Goal: Find specific page/section: Find specific page/section

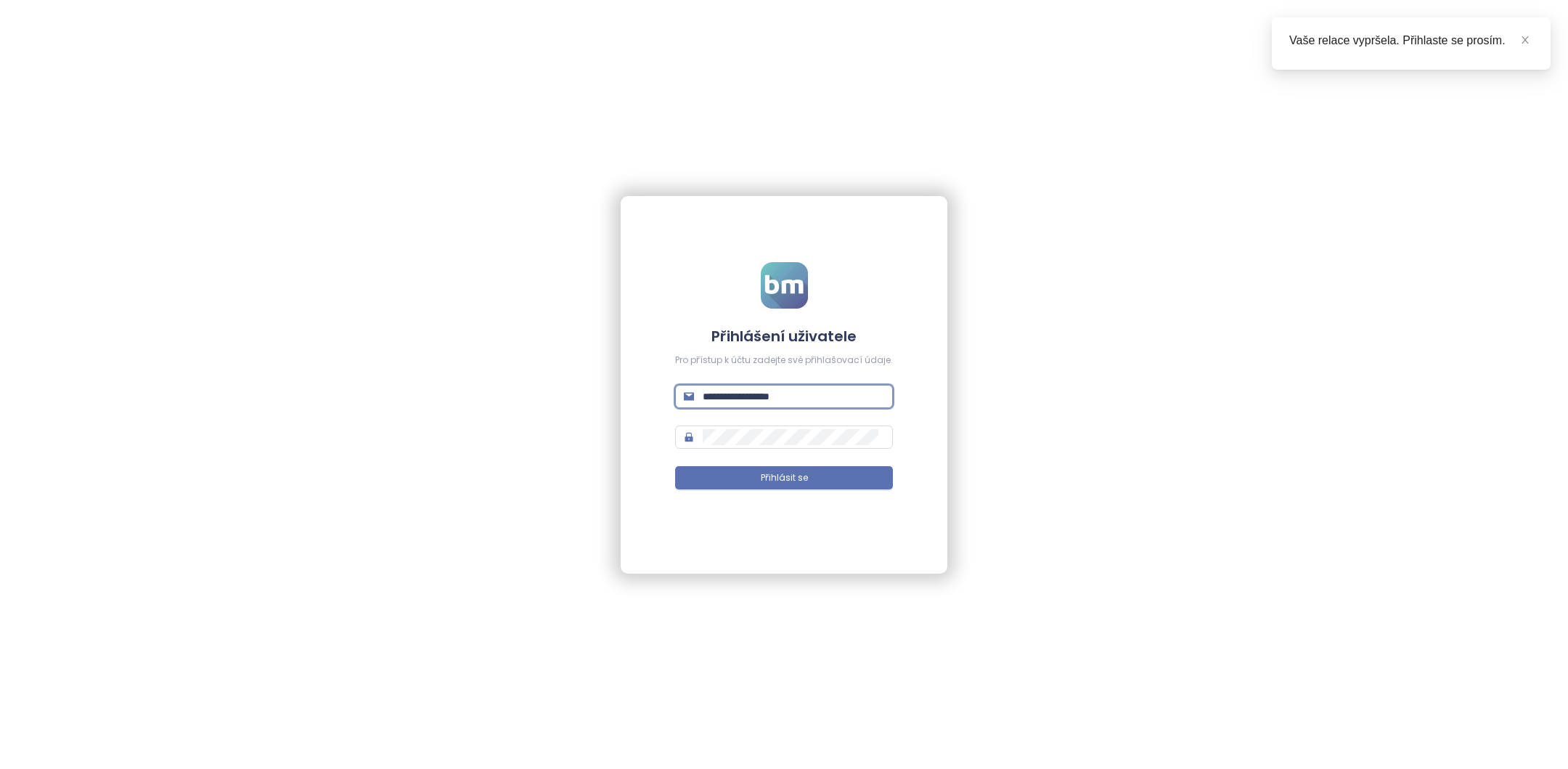
click at [801, 397] on input "**********" at bounding box center [793, 396] width 182 height 16
type input "**********"
click at [813, 467] on button "Přihlásit se" at bounding box center [783, 477] width 218 height 23
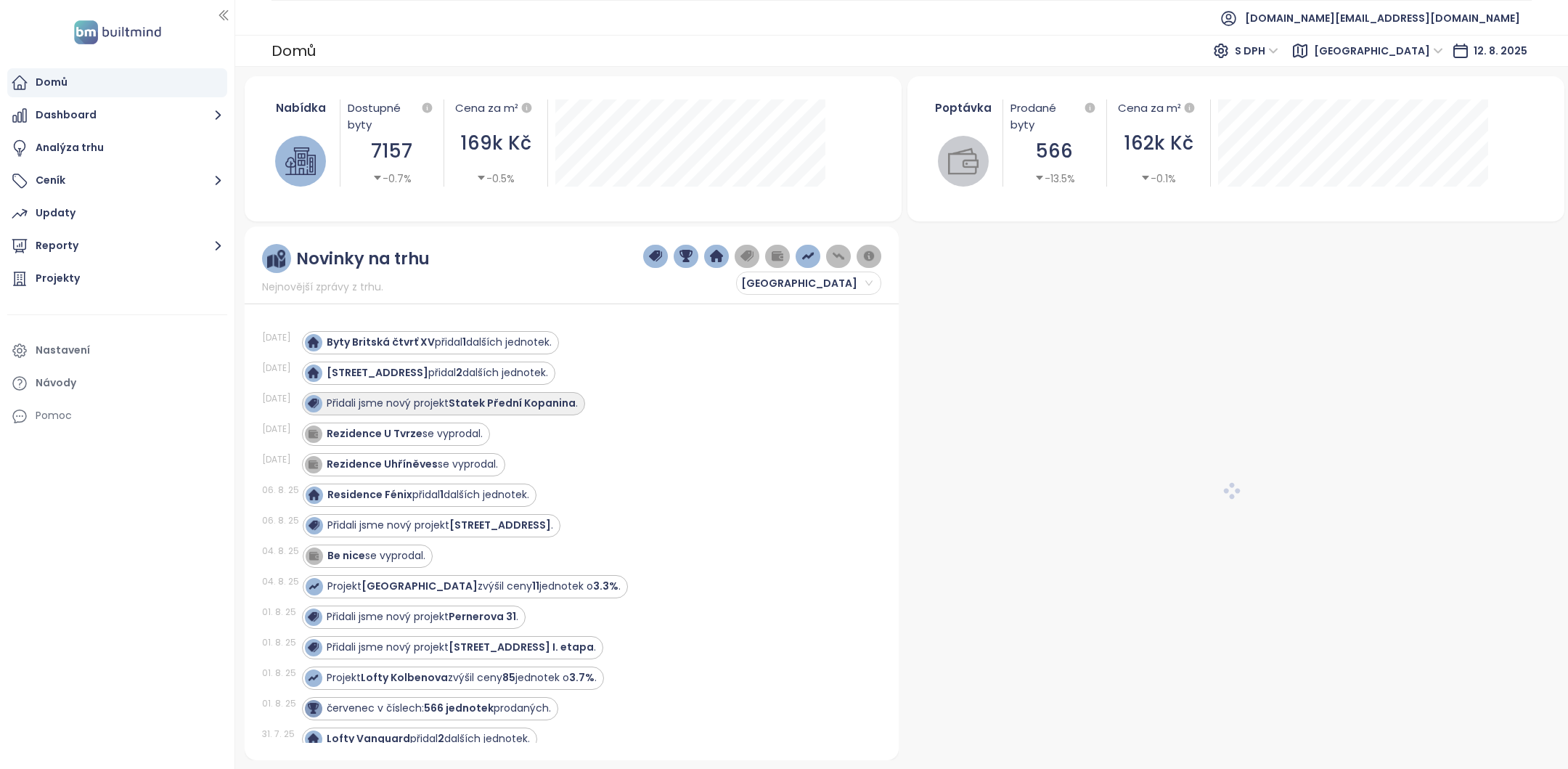
click at [516, 404] on strong "Statek Přední Kopanina" at bounding box center [512, 403] width 127 height 15
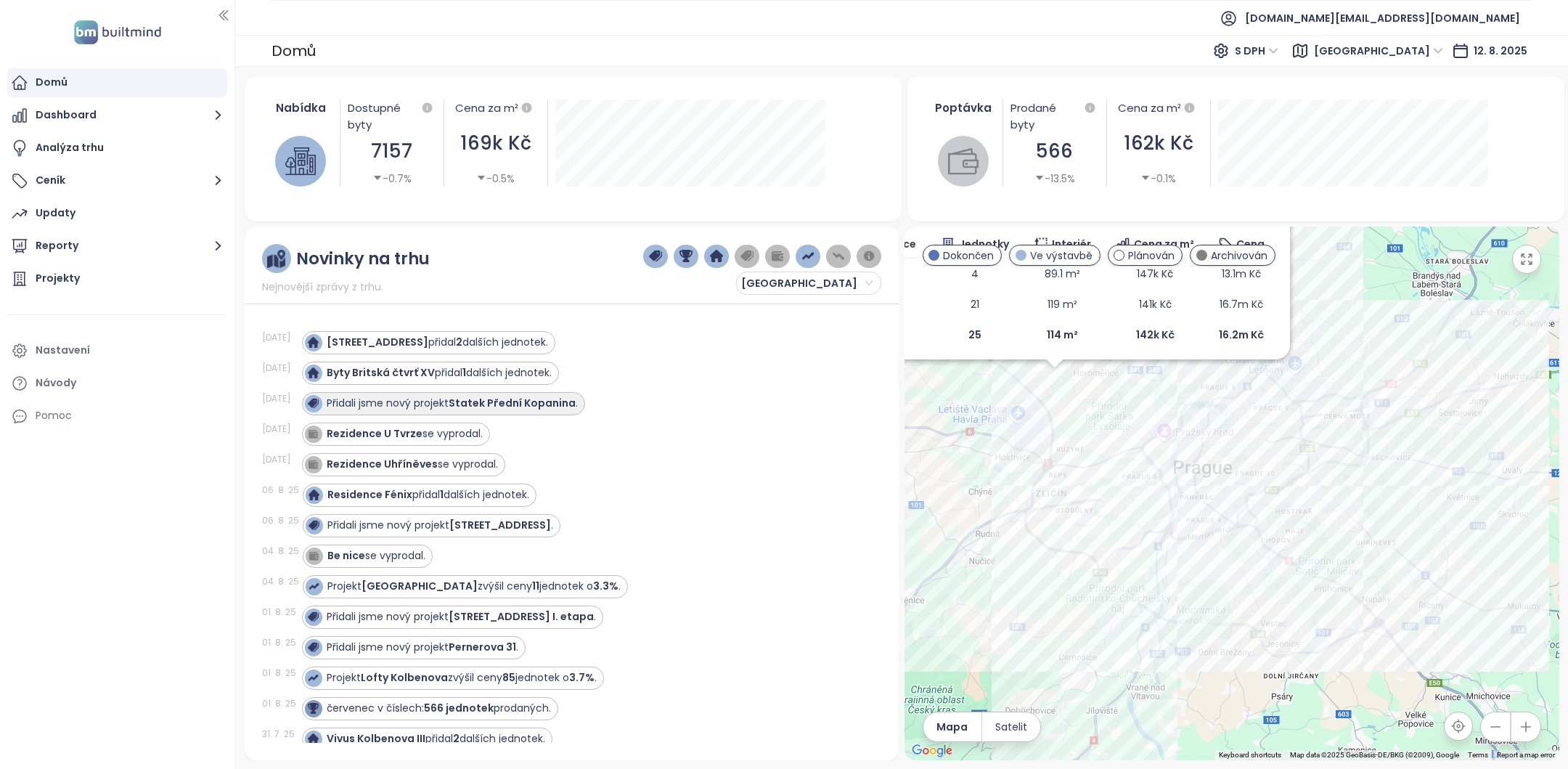
click at [526, 407] on strong "Statek Přední Kopanina" at bounding box center [512, 403] width 127 height 15
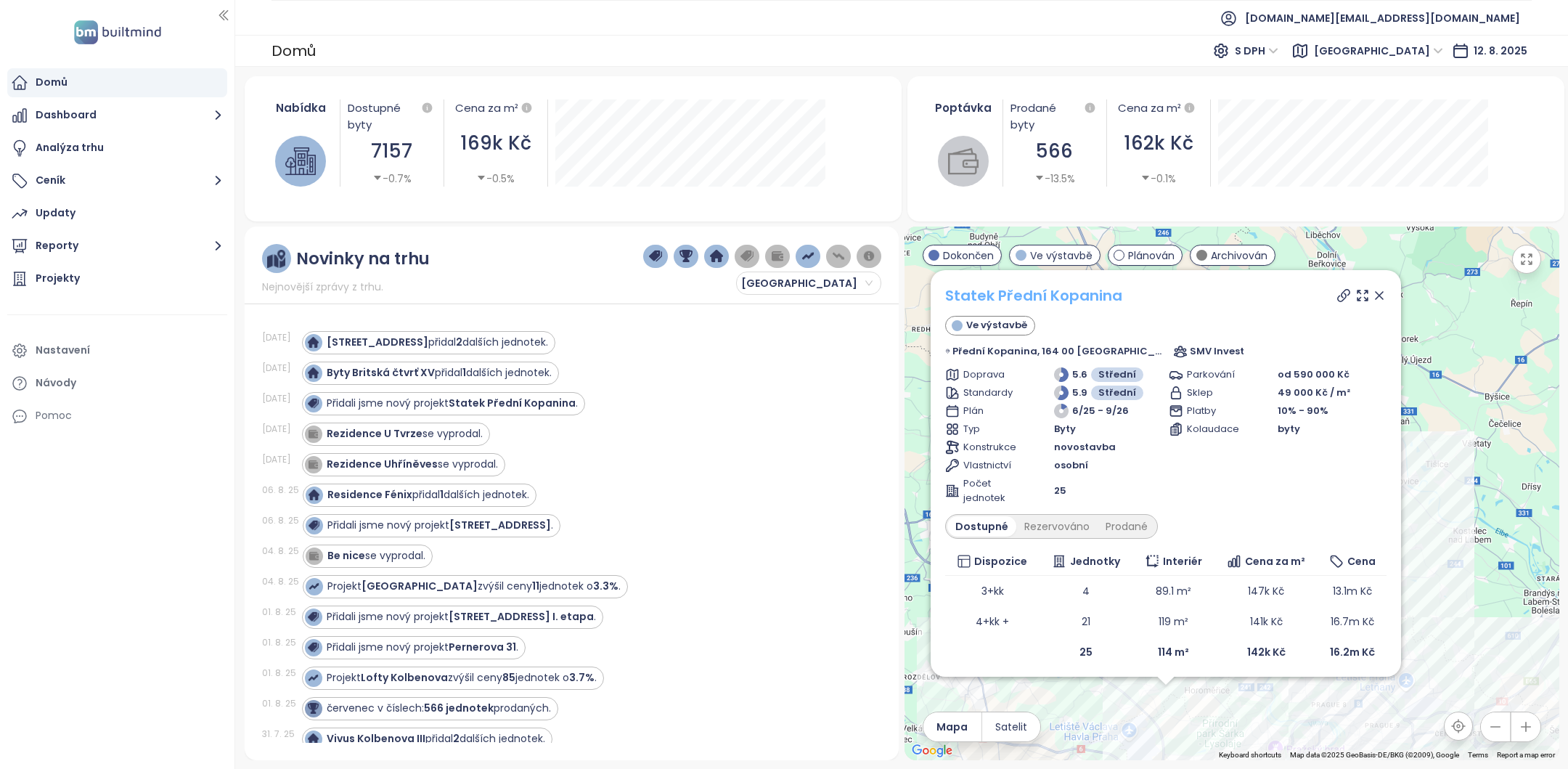
click at [1061, 287] on link "Statek Přední Kopanina" at bounding box center [1034, 295] width 177 height 20
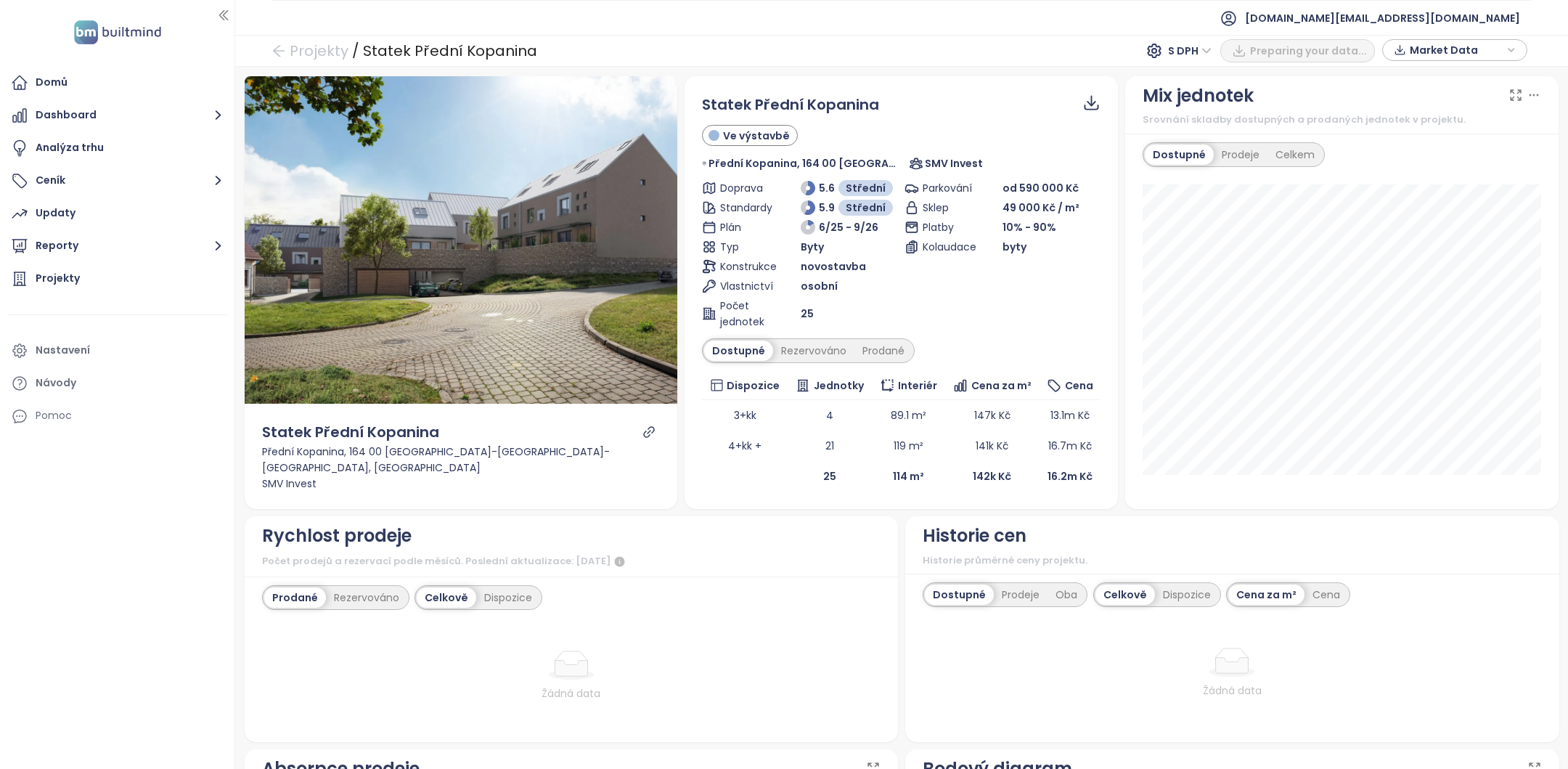
scroll to position [209, 0]
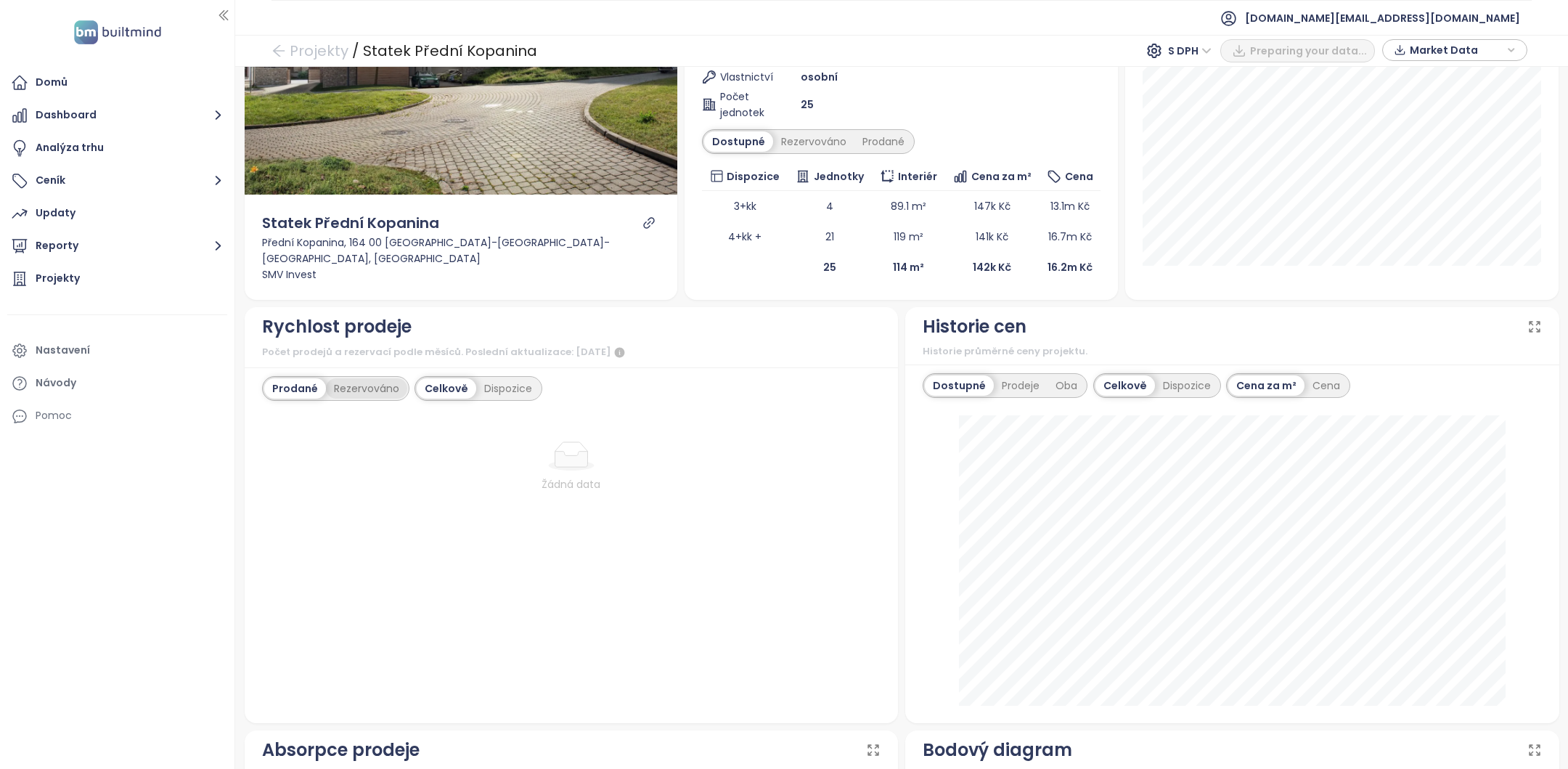
click at [374, 387] on div "Rezervováno" at bounding box center [366, 388] width 81 height 20
click at [504, 385] on div "Dispozice" at bounding box center [508, 388] width 64 height 20
click at [267, 385] on div "Prodané" at bounding box center [293, 388] width 58 height 20
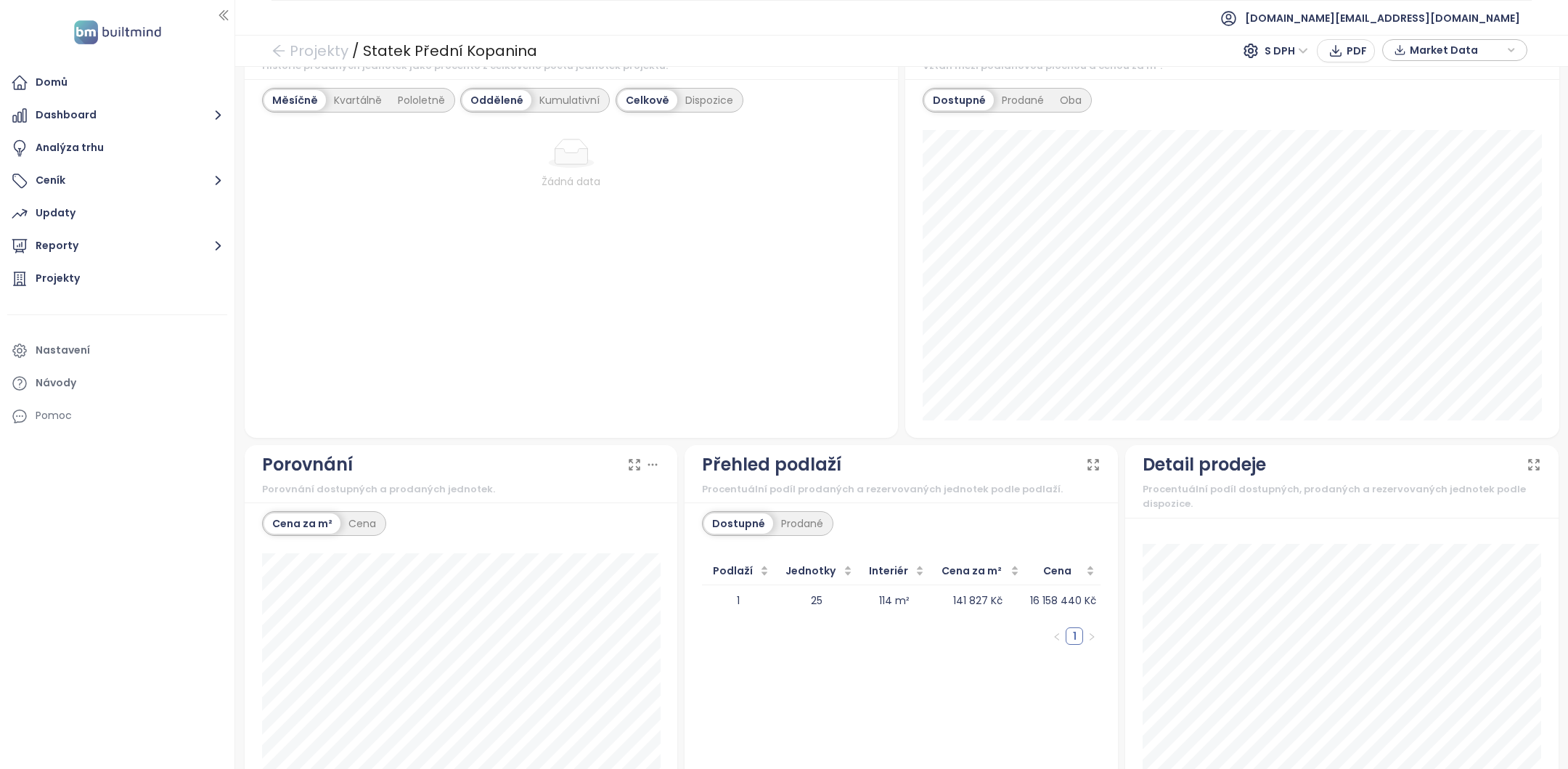
scroll to position [1017, 0]
